Goal: Check status: Check status

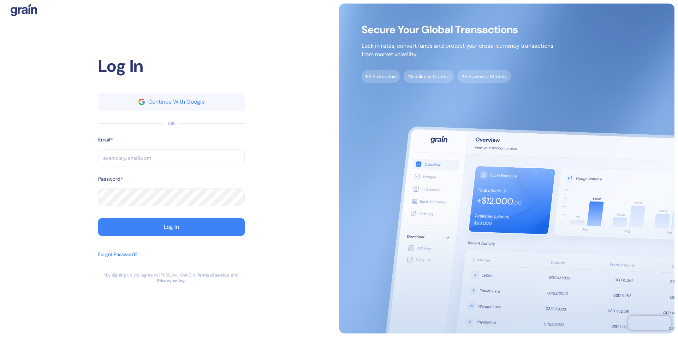
click at [118, 156] on input "text" at bounding box center [171, 158] width 147 height 18
type input "[PERSON_NAME][EMAIL_ADDRESS][DOMAIN_NAME]"
click at [160, 226] on button "Log In" at bounding box center [171, 227] width 147 height 18
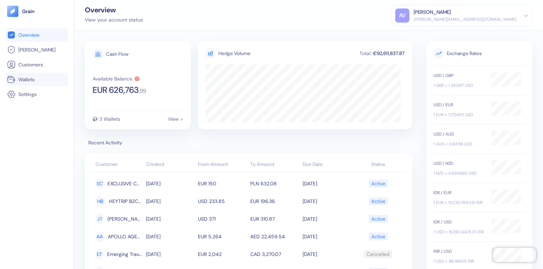
drag, startPoint x: 664, startPoint y: 0, endPoint x: 25, endPoint y: 77, distance: 643.1
click at [25, 77] on span "Wallets" at bounding box center [26, 79] width 16 height 7
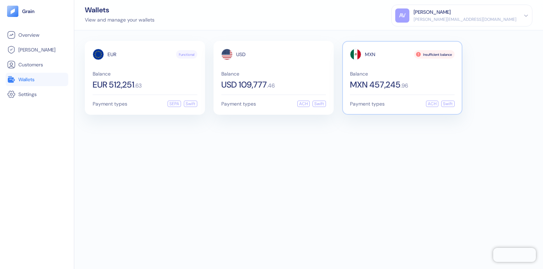
click at [363, 81] on span "MXN 457,245" at bounding box center [375, 85] width 51 height 8
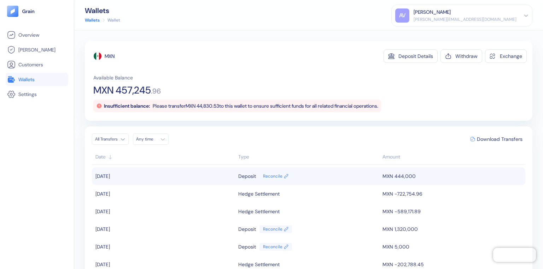
click at [396, 175] on td "MXN 444,000" at bounding box center [453, 176] width 145 height 18
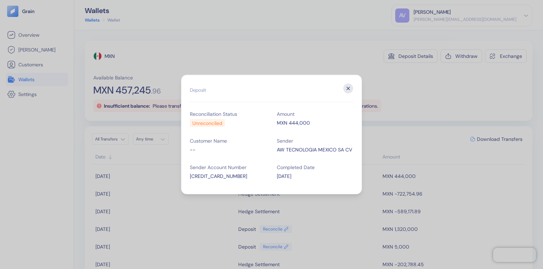
click at [345, 88] on icon "button" at bounding box center [348, 89] width 10 height 10
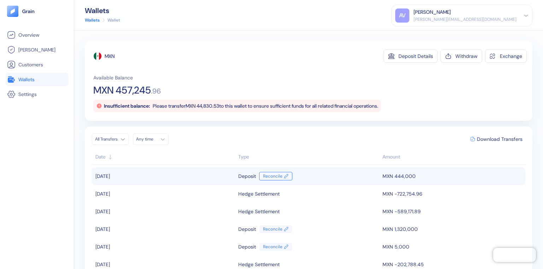
click at [270, 176] on link "Reconcile" at bounding box center [275, 176] width 33 height 8
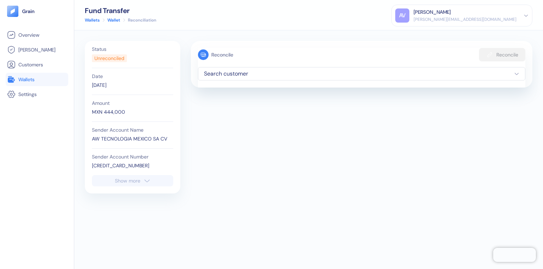
click at [125, 179] on div "Show more" at bounding box center [127, 180] width 25 height 5
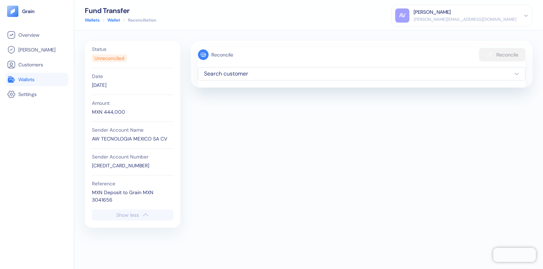
click at [19, 76] on span "Wallets" at bounding box center [26, 79] width 16 height 7
